Goal: Information Seeking & Learning: Learn about a topic

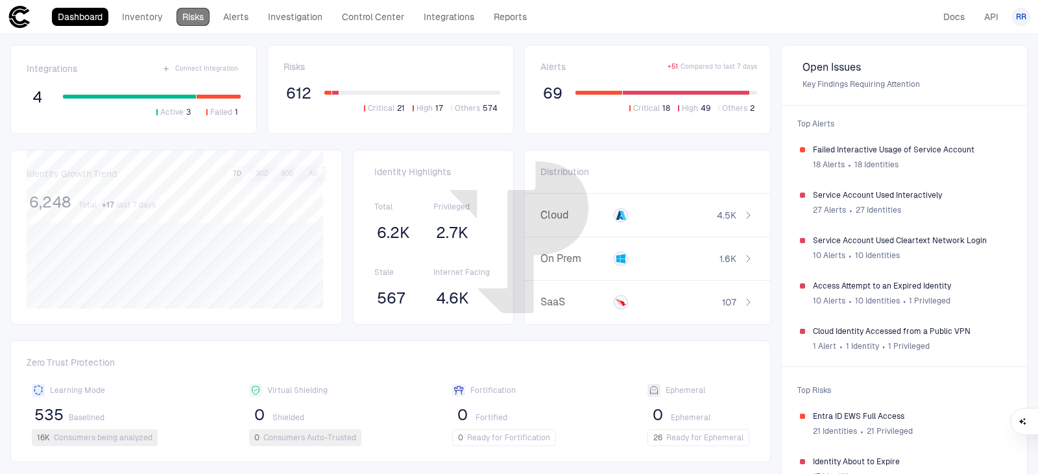
click at [193, 18] on link "Risks" at bounding box center [192, 17] width 33 height 18
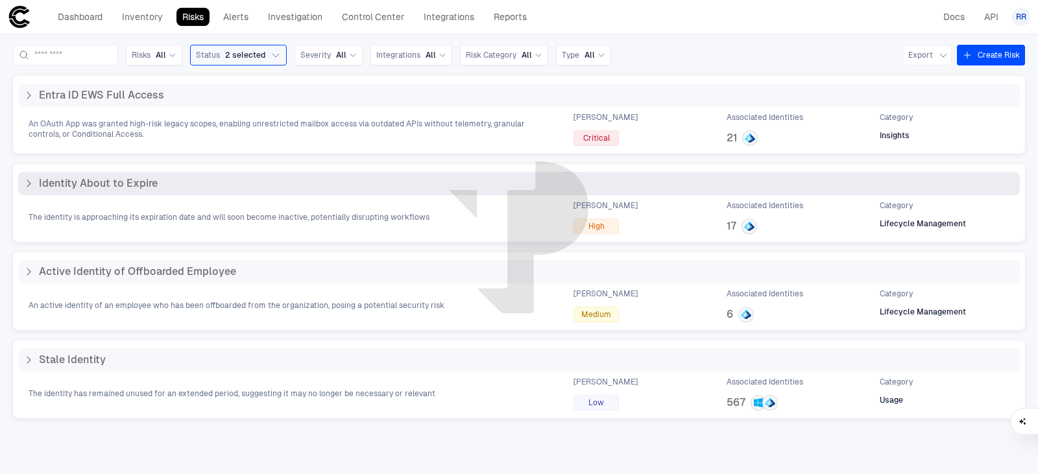
click at [75, 184] on span "Identity About to Expire" at bounding box center [98, 183] width 119 height 13
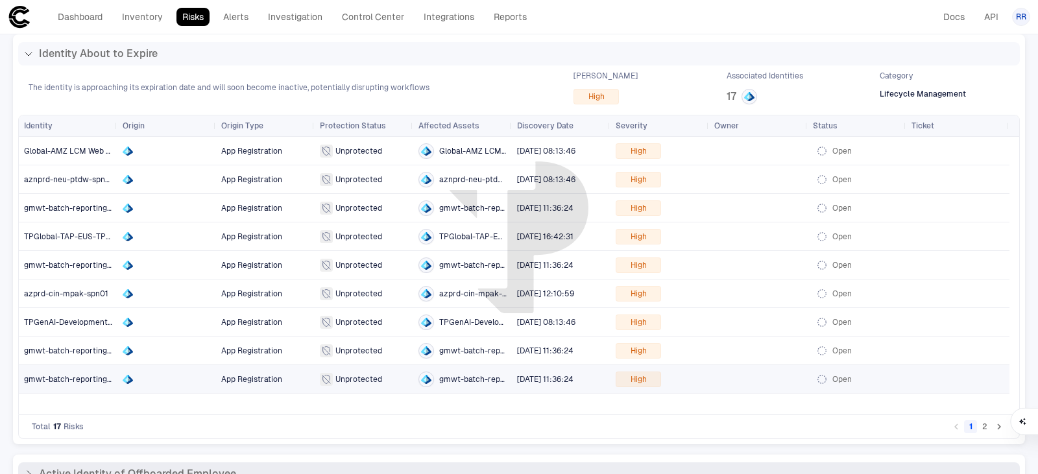
scroll to position [65, 0]
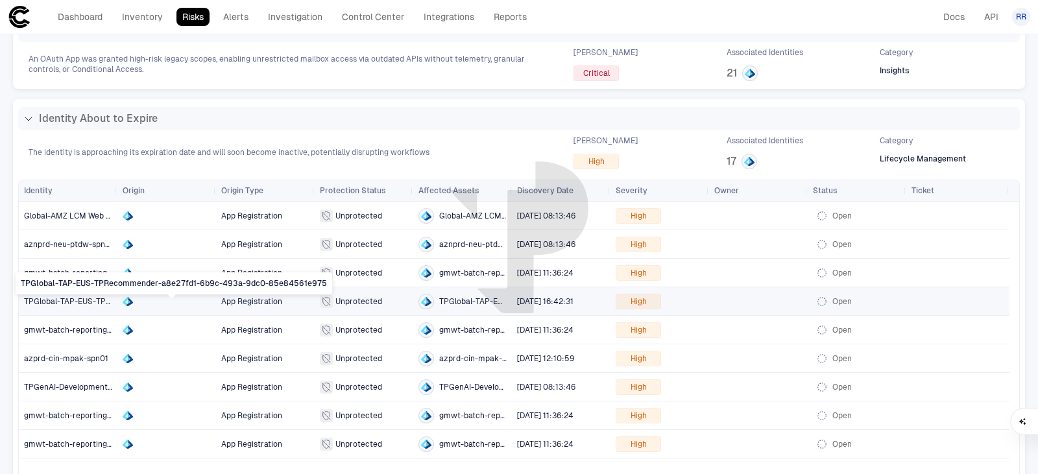
click at [77, 300] on span "TPGlobal-TAP-EUS-TPRecommender-a8e27fd1-6b9c-493a-9dc0-85e84561e975" at bounding box center [173, 301] width 298 height 9
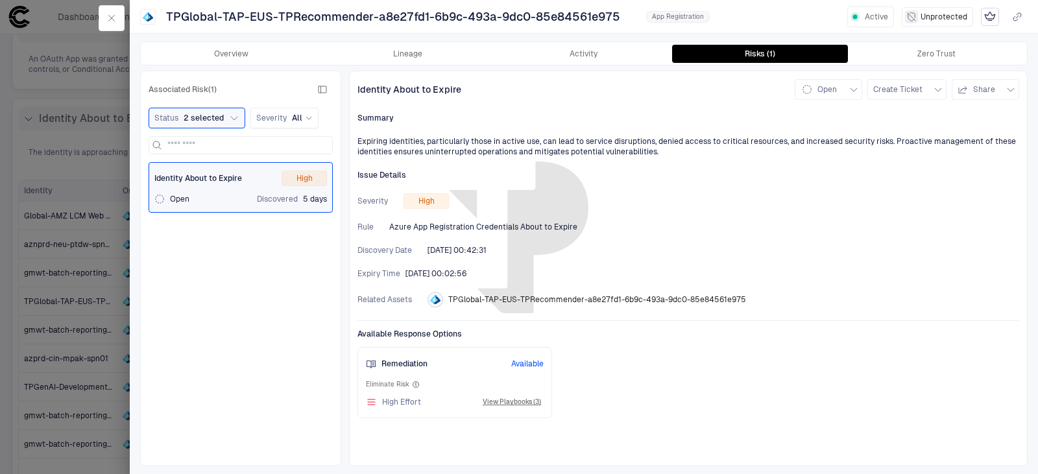
click at [65, 177] on div at bounding box center [519, 237] width 1038 height 474
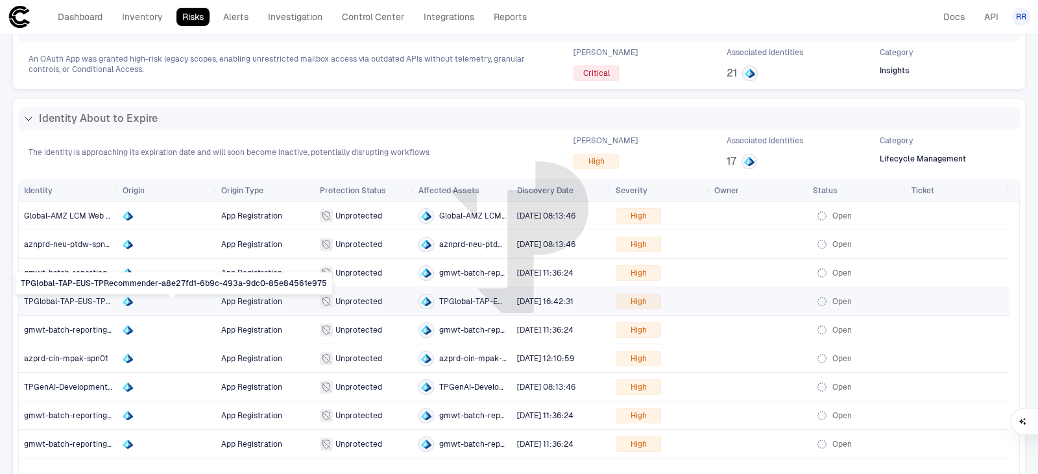
click at [89, 298] on span "TPGlobal-TAP-EUS-TPRecommender-a8e27fd1-6b9c-493a-9dc0-85e84561e975" at bounding box center [173, 301] width 298 height 9
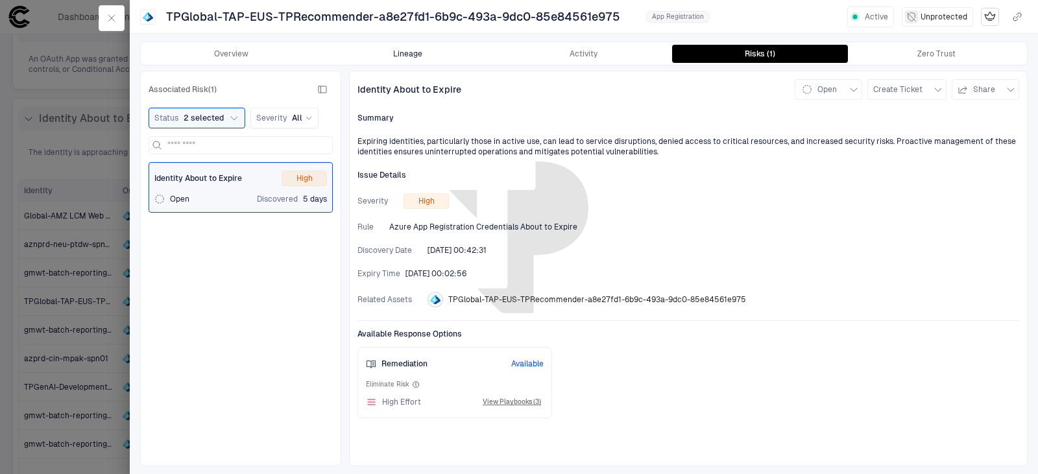
click at [413, 52] on button "Lineage" at bounding box center [408, 54] width 176 height 18
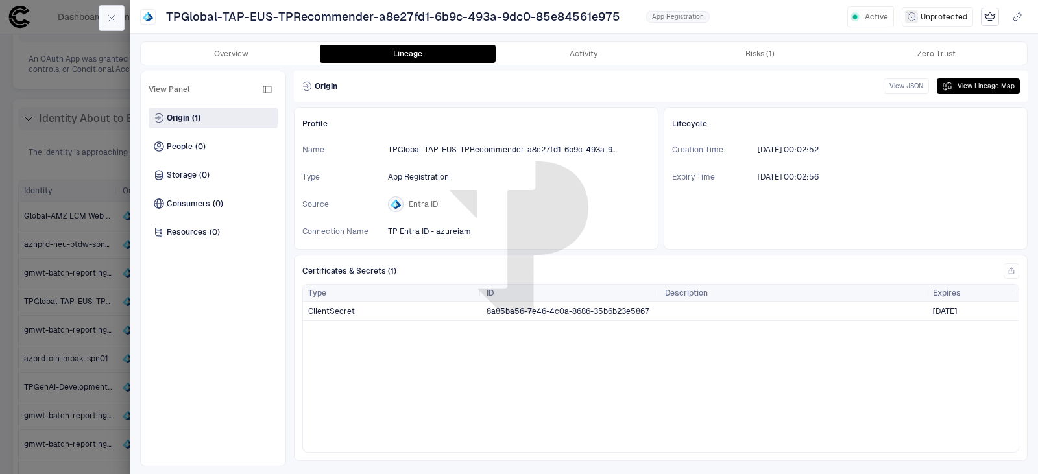
click at [111, 21] on icon "button" at bounding box center [111, 18] width 10 height 10
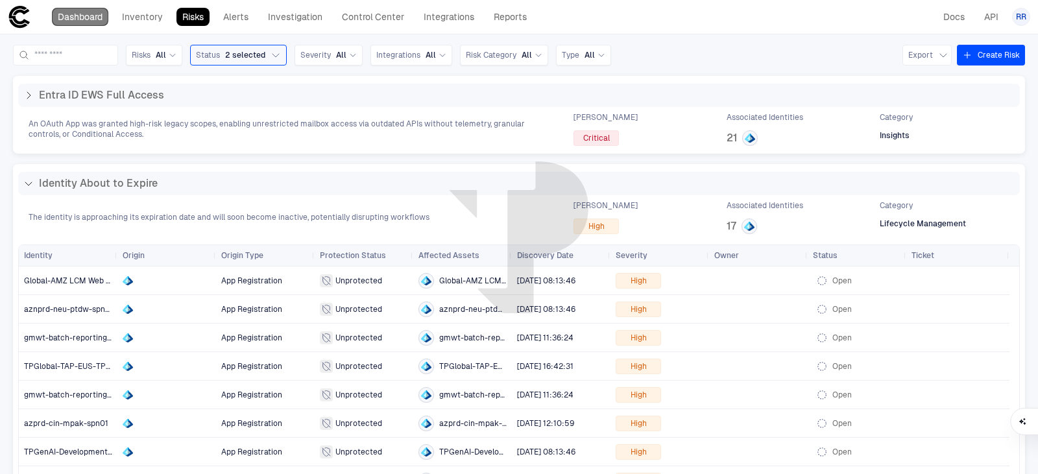
click at [90, 14] on link "Dashboard" at bounding box center [80, 17] width 56 height 18
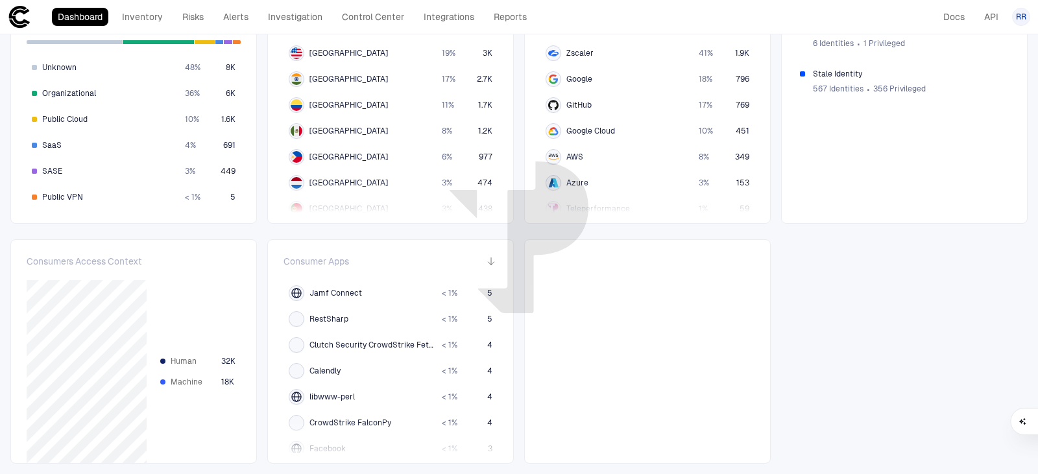
scroll to position [1167, 0]
click at [357, 397] on span "Huawei Browser" at bounding box center [339, 397] width 60 height 10
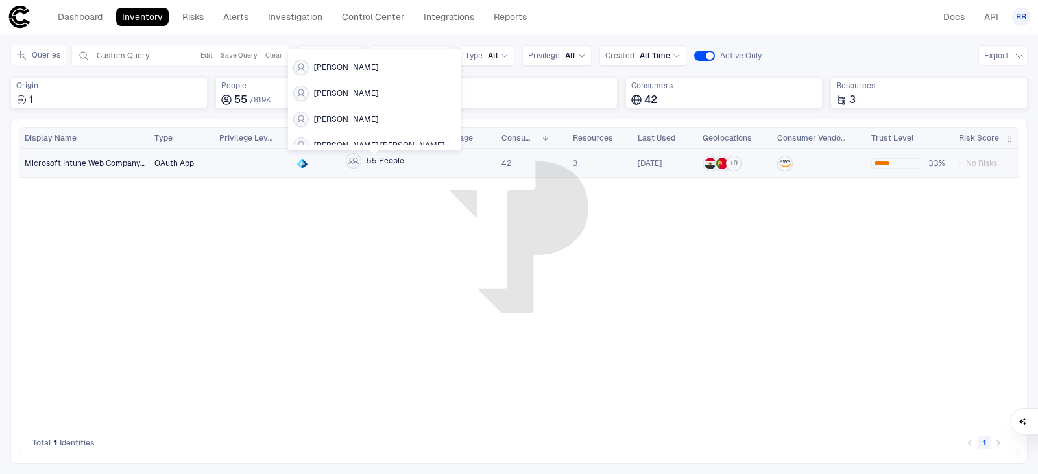
click at [389, 161] on span "55 People" at bounding box center [385, 161] width 38 height 10
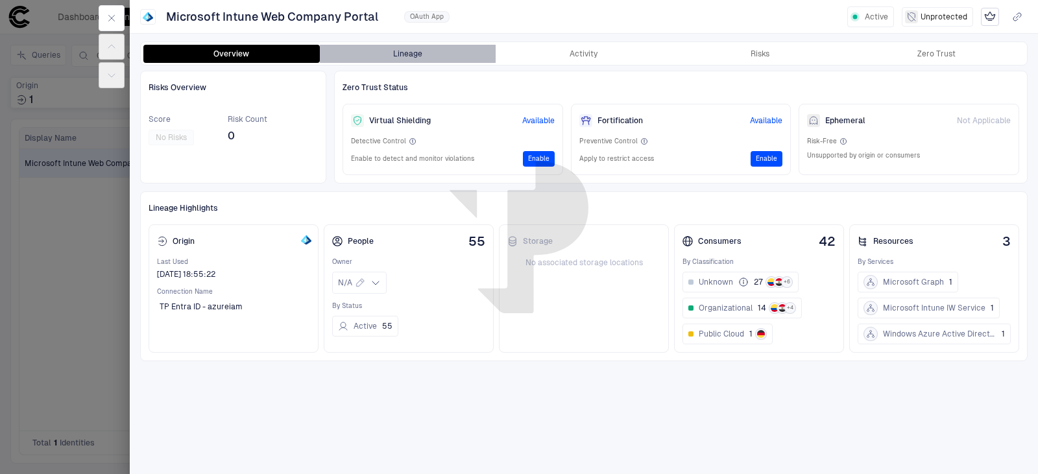
click at [411, 52] on button "Lineage" at bounding box center [408, 54] width 176 height 18
